Goal: Task Accomplishment & Management: Use online tool/utility

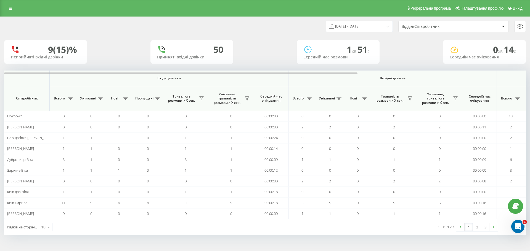
click at [10, 12] on div "Реферальна програма Налаштування профілю Вихід" at bounding box center [265, 8] width 530 height 17
click at [8, 9] on link at bounding box center [11, 8] width 10 height 8
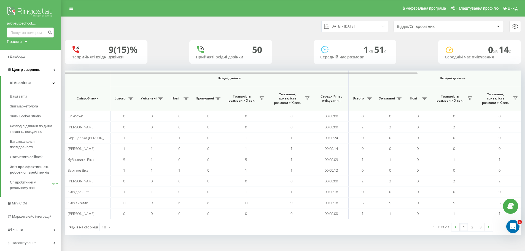
click at [41, 69] on link "Центр звернень" at bounding box center [30, 69] width 61 height 13
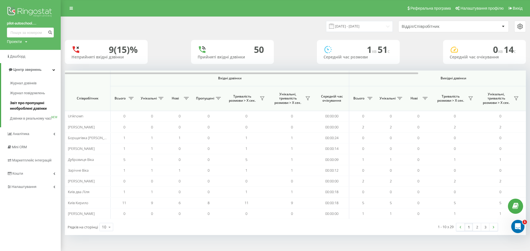
click at [42, 108] on span "Звіт про пропущені необроблені дзвінки" at bounding box center [34, 105] width 48 height 11
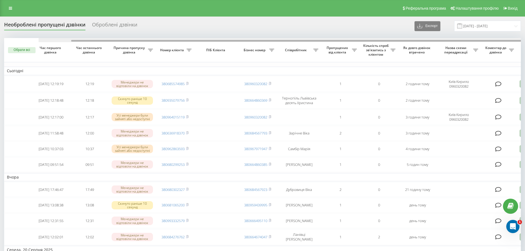
scroll to position [0, 34]
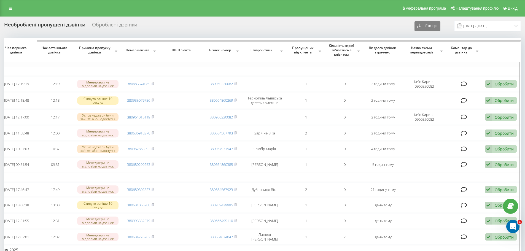
drag, startPoint x: 265, startPoint y: 40, endPoint x: 351, endPoint y: 49, distance: 85.7
click at [332, 41] on div at bounding box center [262, 40] width 517 height 4
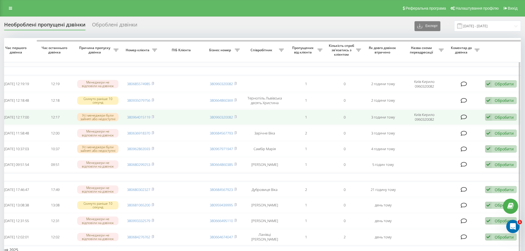
click at [496, 117] on div "Обробити" at bounding box center [504, 117] width 19 height 5
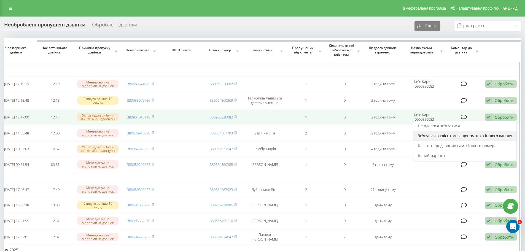
click at [482, 138] on span "Зв'язався з клієнтом за допомогою іншого каналу" at bounding box center [465, 135] width 94 height 5
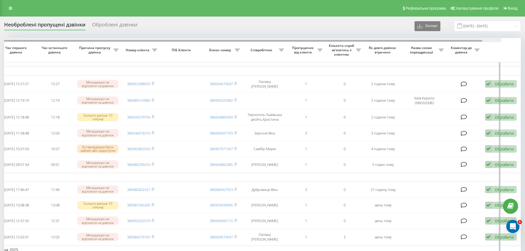
drag, startPoint x: 416, startPoint y: 41, endPoint x: 466, endPoint y: 42, distance: 50.2
click at [462, 41] on div at bounding box center [240, 41] width 485 height 2
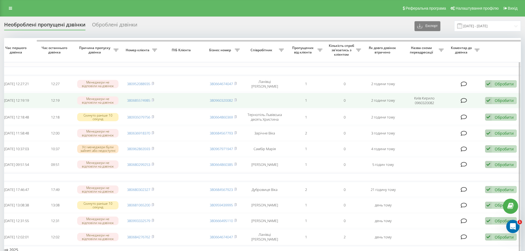
click at [500, 100] on div "Обробити" at bounding box center [504, 100] width 19 height 5
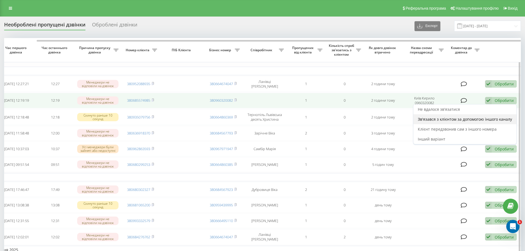
click at [473, 122] on span "Зв'язався з клієнтом за допомогою іншого каналу" at bounding box center [465, 119] width 94 height 5
